Goal: Task Accomplishment & Management: Manage account settings

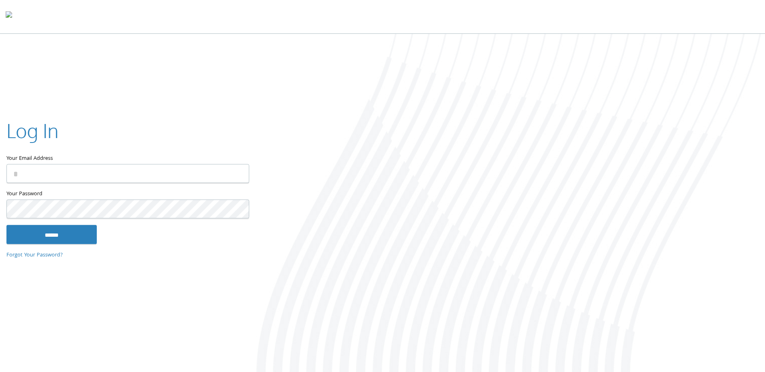
click at [186, 177] on input "Your Email Address" at bounding box center [127, 173] width 243 height 19
type input "**********"
click at [6, 225] on input "******" at bounding box center [51, 234] width 90 height 19
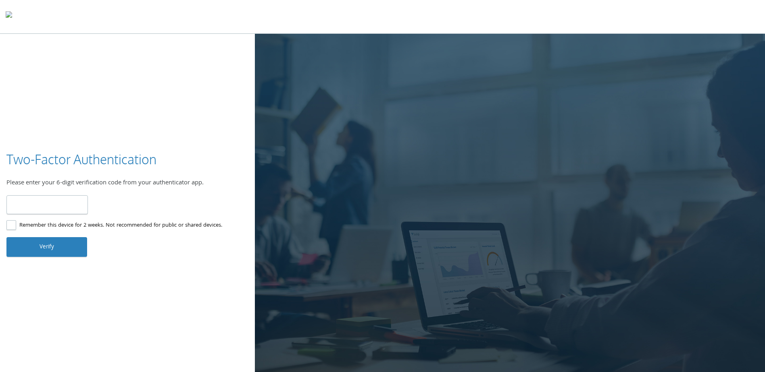
type input "******"
